Goal: Check status

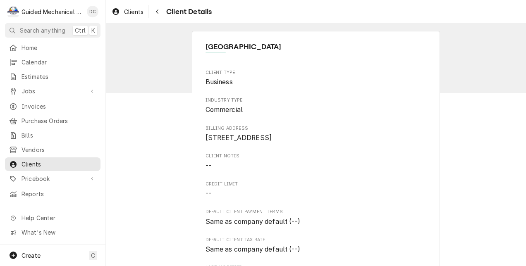
scroll to position [248, 0]
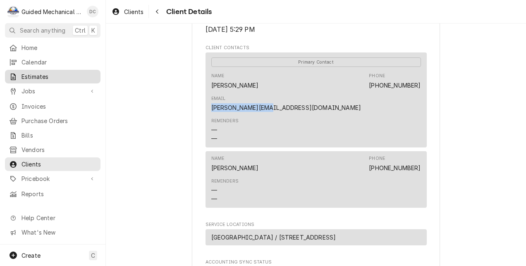
click at [38, 78] on span "Estimates" at bounding box center [59, 76] width 75 height 9
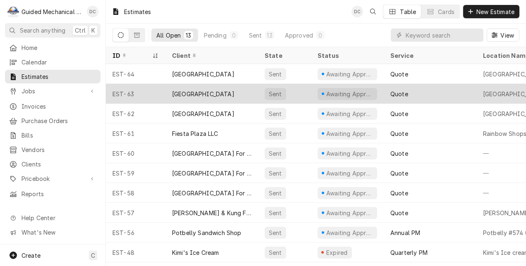
click at [189, 93] on div "[GEOGRAPHIC_DATA]" at bounding box center [203, 94] width 62 height 9
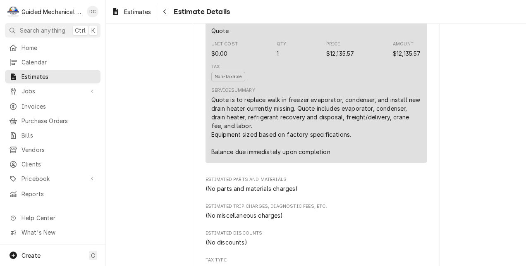
scroll to position [478, 0]
